Goal: Information Seeking & Learning: Find specific fact

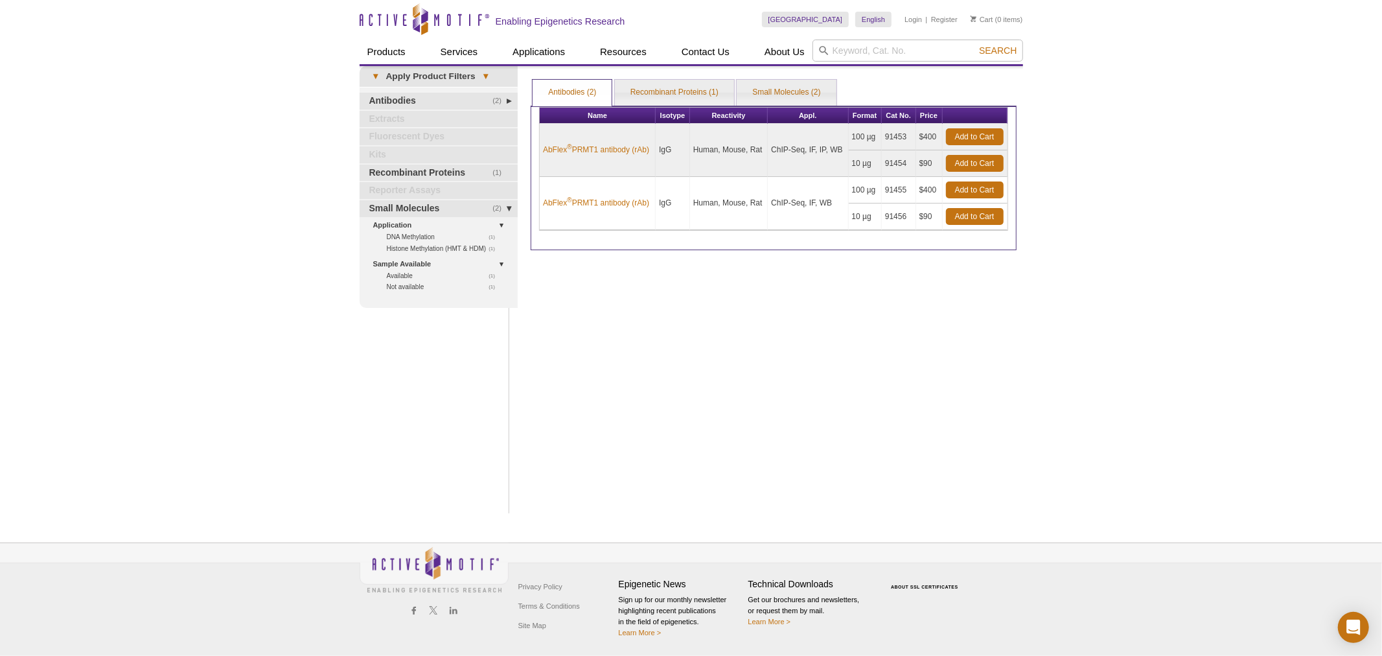
click at [889, 36] on div "[GEOGRAPHIC_DATA] [GEOGRAPHIC_DATA] [GEOGRAPHIC_DATA] [GEOGRAPHIC_DATA] [GEOGRA…" at bounding box center [892, 20] width 261 height 40
click at [872, 56] on input "search" at bounding box center [917, 51] width 211 height 22
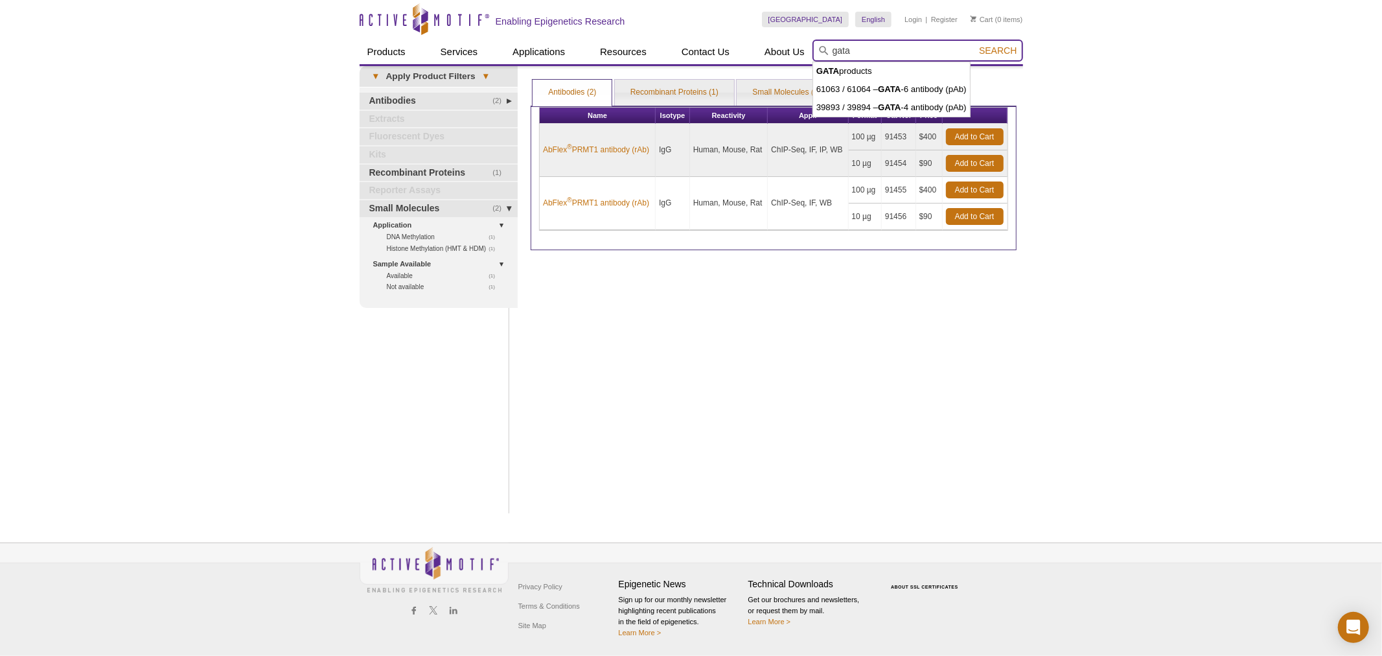
type input "gata"
click at [975, 45] on button "Search" at bounding box center [997, 51] width 45 height 12
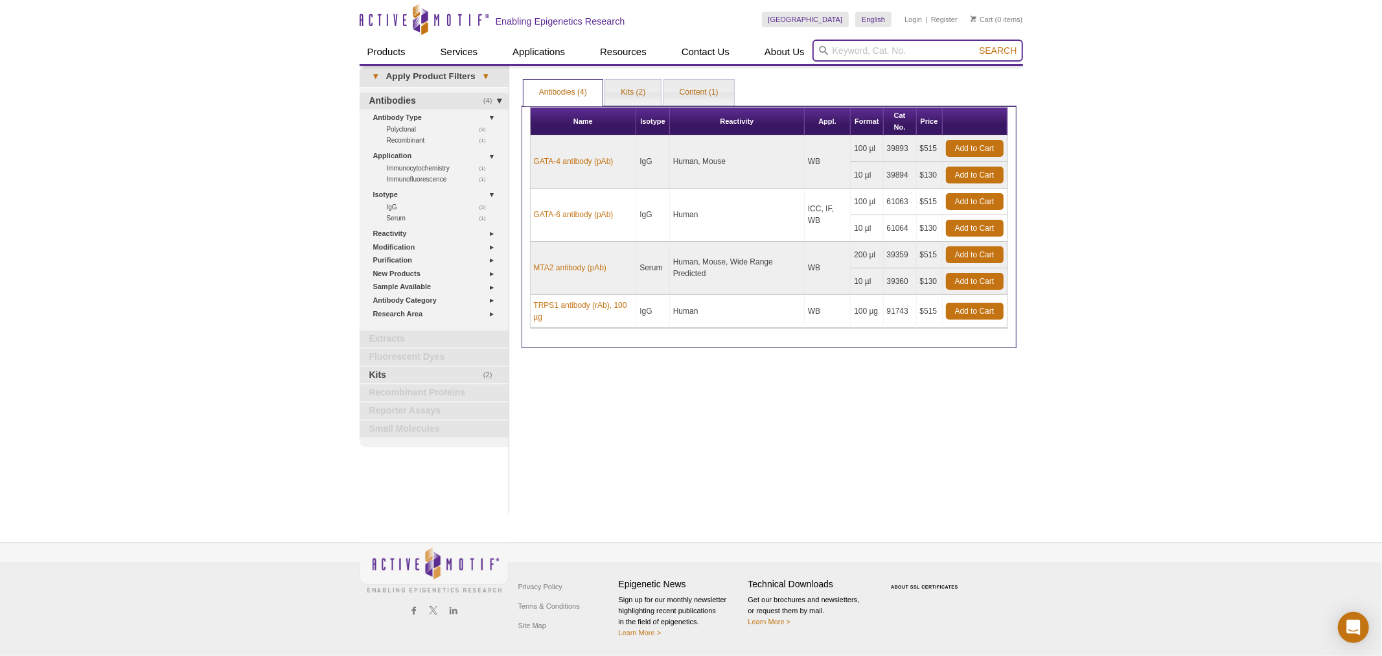
click at [847, 53] on input "search" at bounding box center [917, 51] width 211 height 22
type input "gata4"
click at [975, 45] on button "Search" at bounding box center [997, 51] width 45 height 12
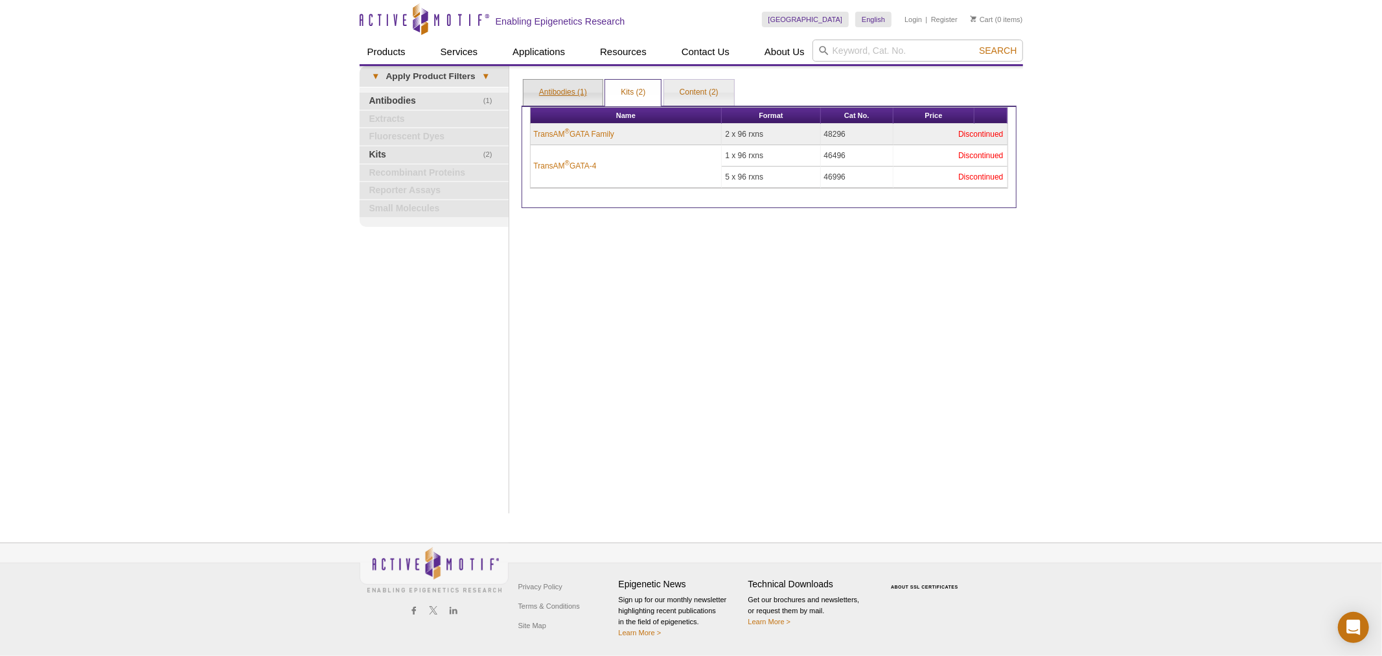
click at [566, 95] on link "Antibodies (1)" at bounding box center [563, 93] width 79 height 26
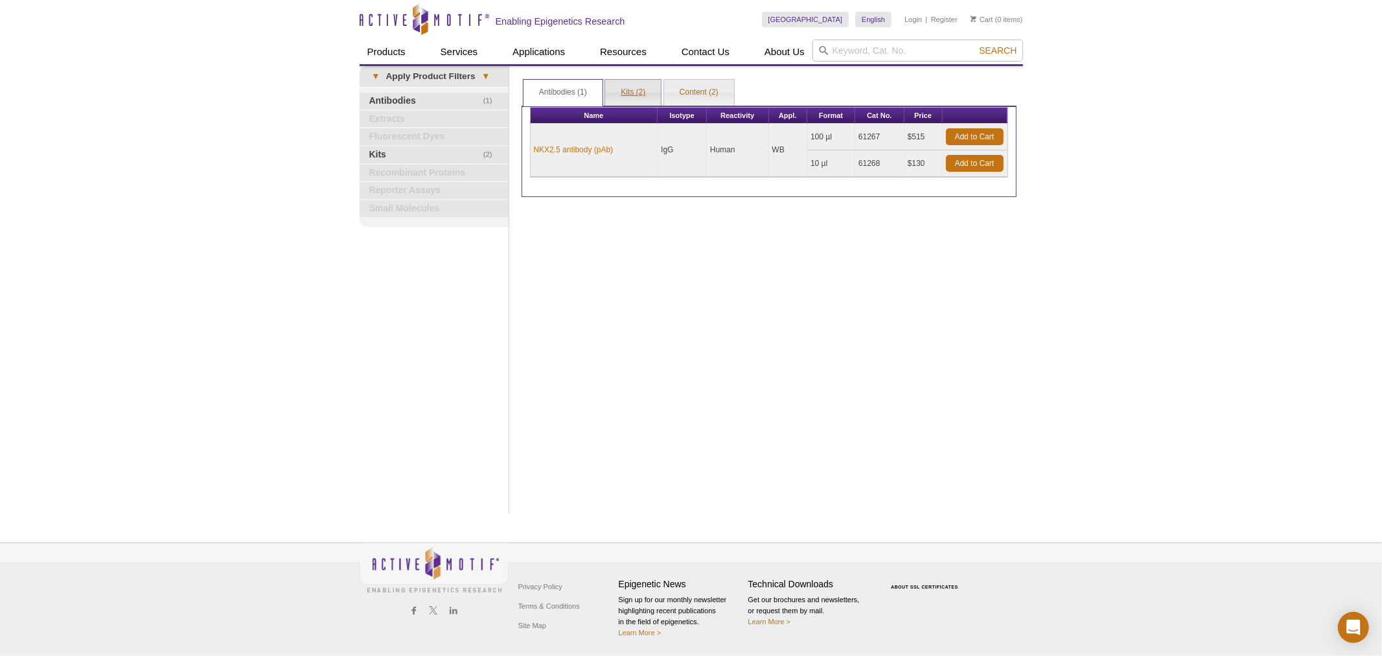
click at [622, 91] on link "Kits (2)" at bounding box center [633, 93] width 56 height 26
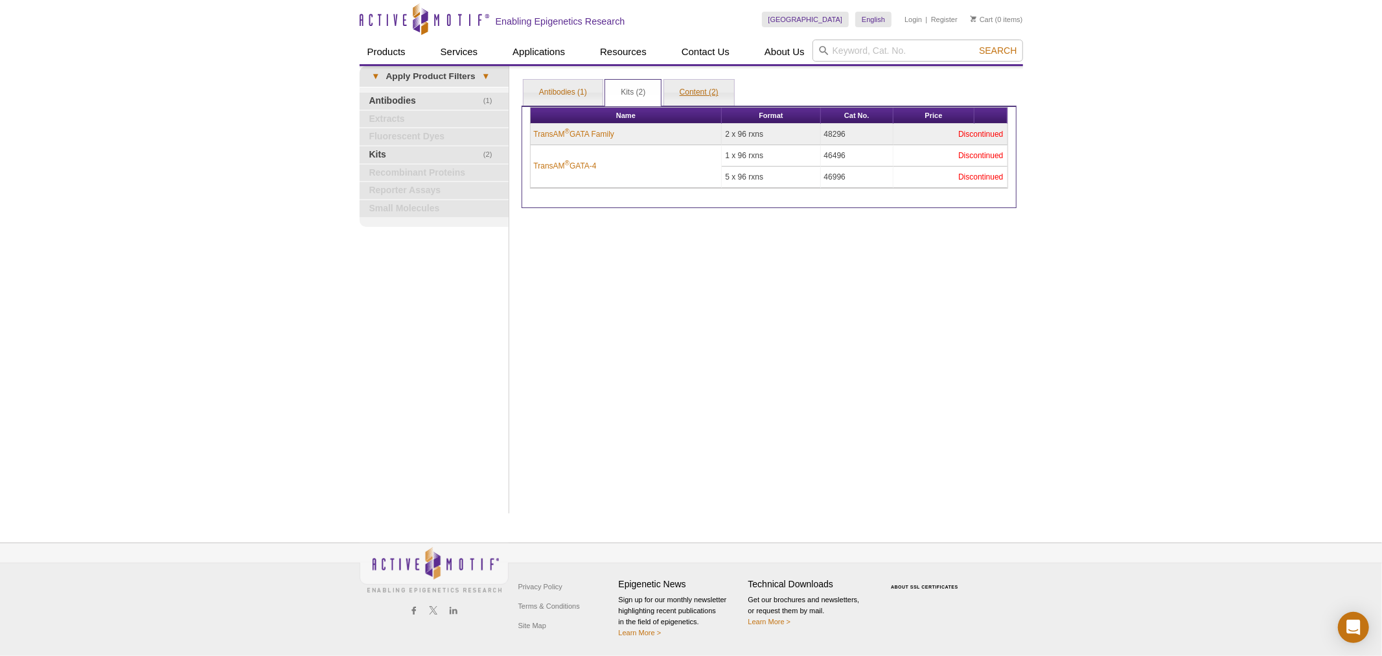
click at [710, 99] on link "Content (2)" at bounding box center [699, 93] width 70 height 26
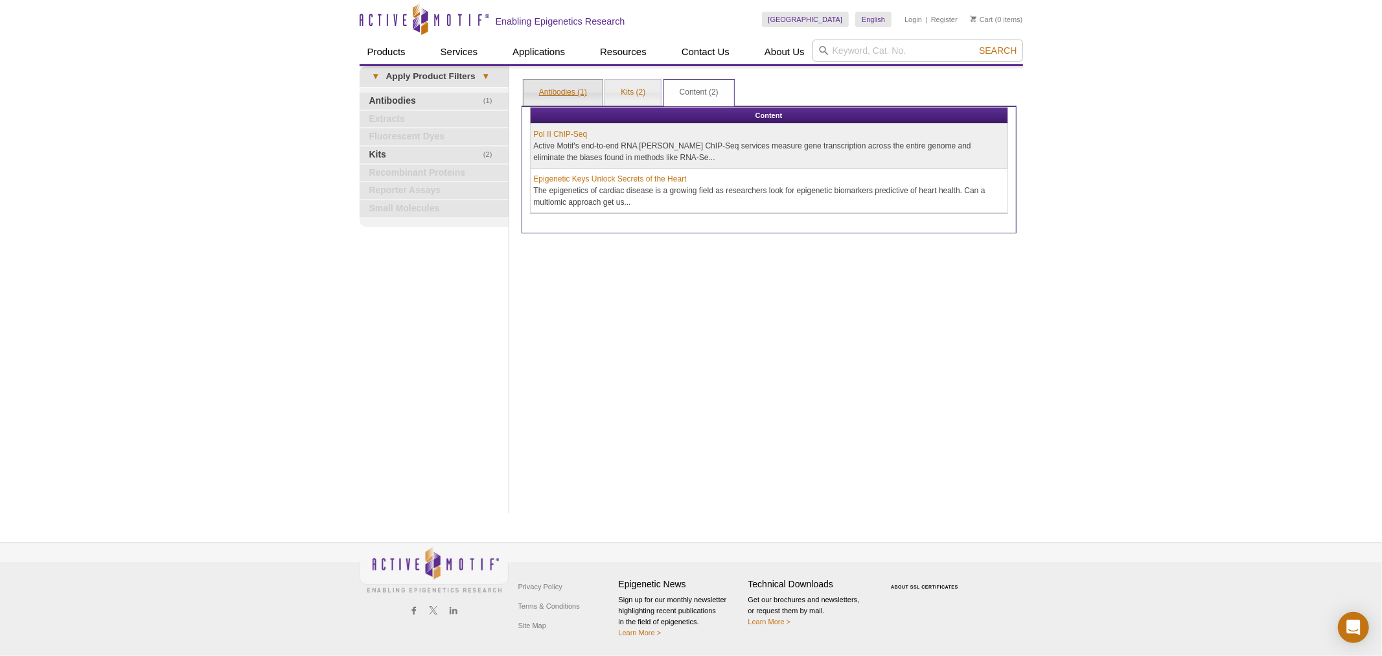
click at [579, 98] on link "Antibodies (1)" at bounding box center [563, 93] width 79 height 26
